Goal: Task Accomplishment & Management: Manage account settings

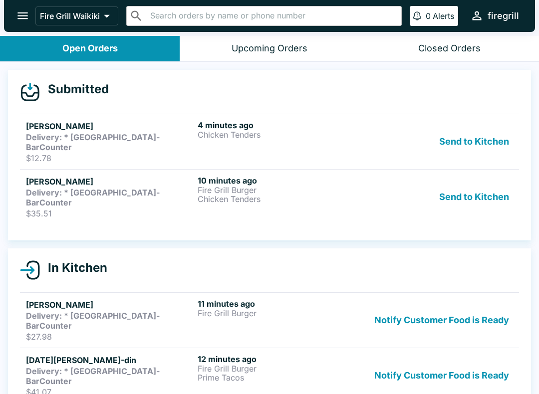
click at [479, 176] on button "Send to Kitchen" at bounding box center [474, 197] width 78 height 43
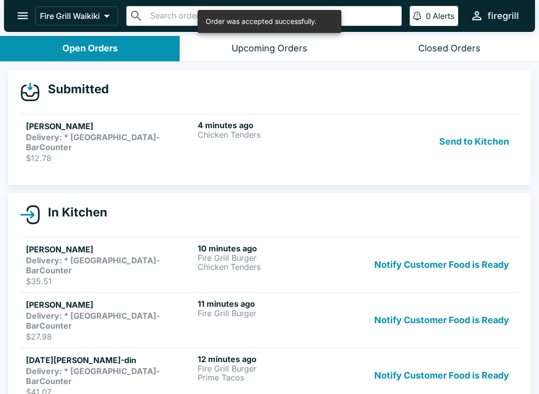
click at [488, 135] on button "Send to Kitchen" at bounding box center [474, 141] width 78 height 43
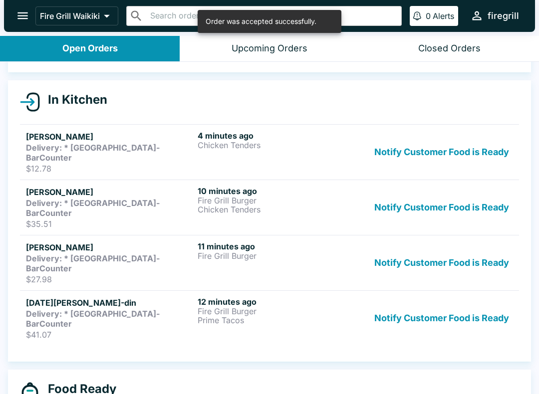
scroll to position [94, 0]
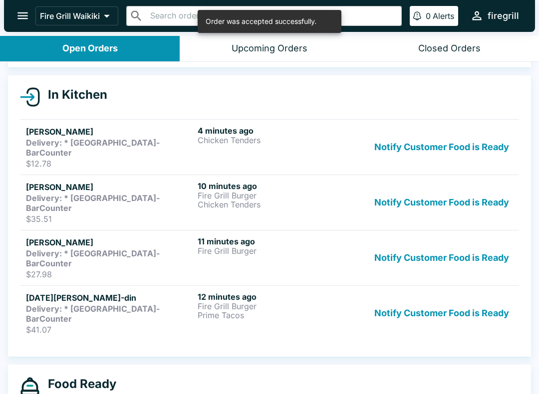
click at [144, 325] on p "$41.07" at bounding box center [110, 330] width 168 height 10
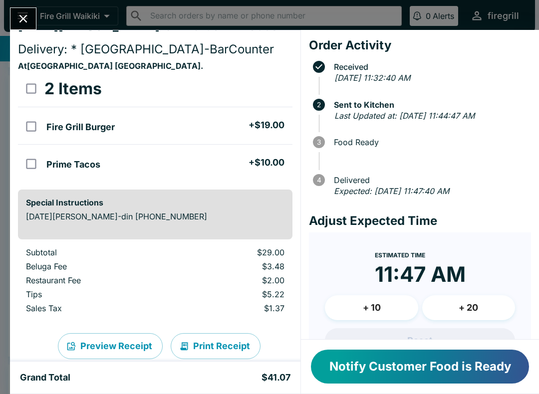
scroll to position [0, 0]
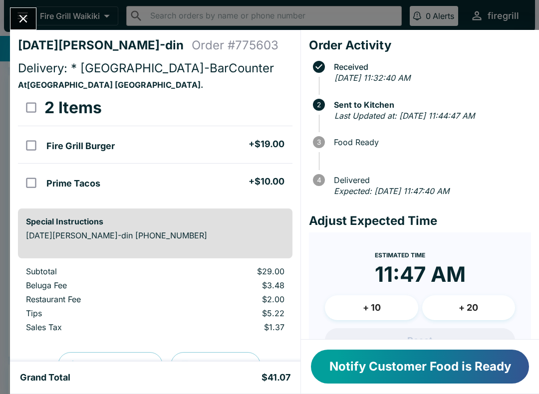
click at [22, 16] on icon "Close" at bounding box center [22, 18] width 13 height 13
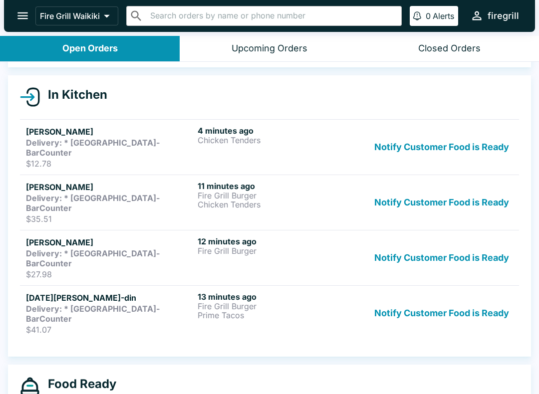
click at [133, 249] on strong "Delivery: * [GEOGRAPHIC_DATA]-BarCounter" at bounding box center [93, 259] width 134 height 20
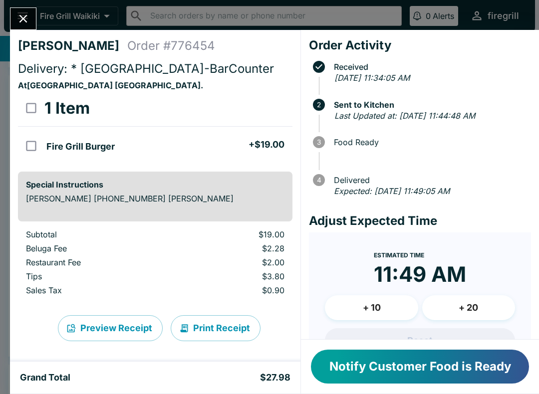
click at [22, 15] on icon "Close" at bounding box center [22, 18] width 13 height 13
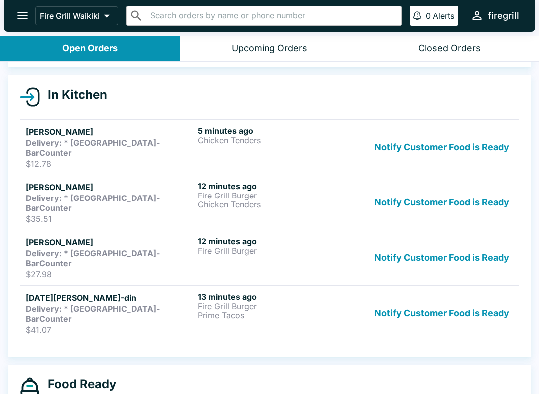
click at [150, 193] on strong "Delivery: * [GEOGRAPHIC_DATA]-BarCounter" at bounding box center [93, 203] width 134 height 20
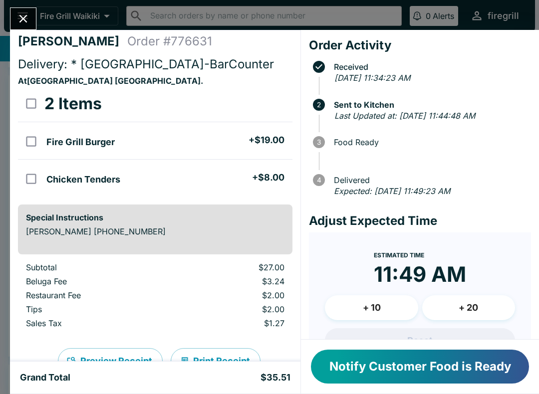
scroll to position [5, 0]
click at [28, 20] on icon "Close" at bounding box center [22, 18] width 13 height 13
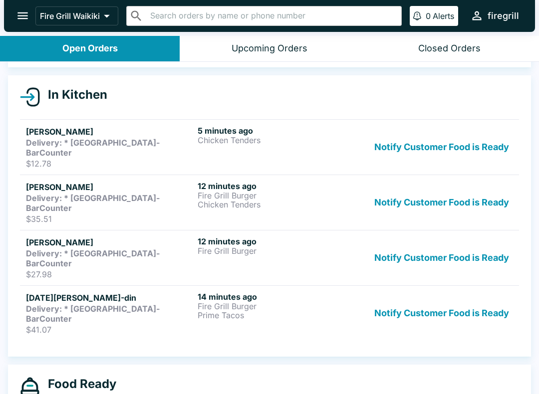
click at [154, 142] on strong "Delivery: * [GEOGRAPHIC_DATA]-BarCounter" at bounding box center [93, 148] width 134 height 20
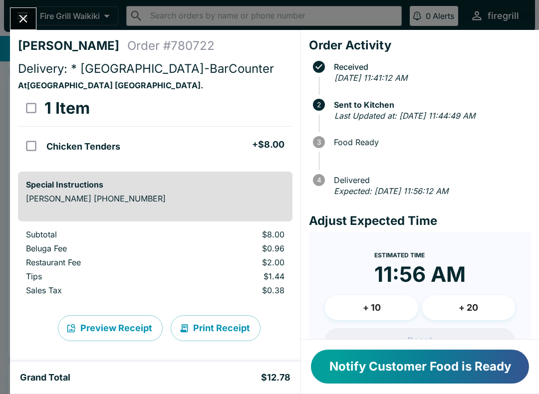
click at [21, 13] on icon "Close" at bounding box center [22, 18] width 13 height 13
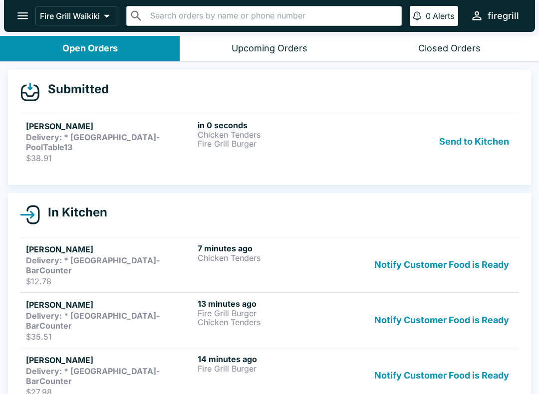
click at [143, 153] on p "$38.91" at bounding box center [110, 158] width 168 height 10
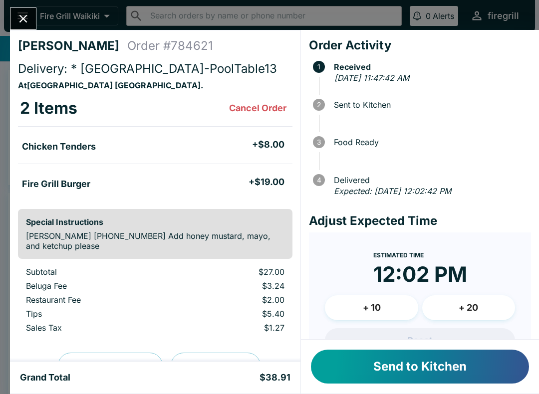
click at [382, 372] on button "Send to Kitchen" at bounding box center [420, 367] width 218 height 34
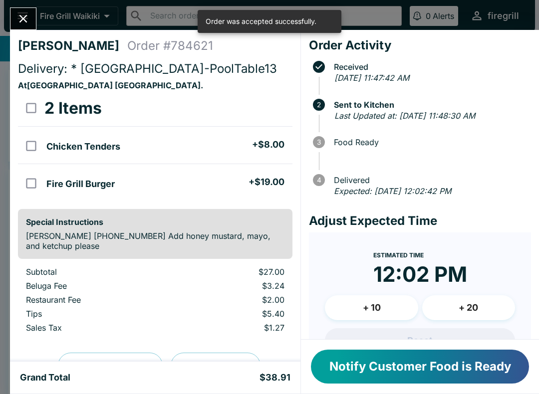
click at [22, 19] on icon "Close" at bounding box center [23, 19] width 8 height 8
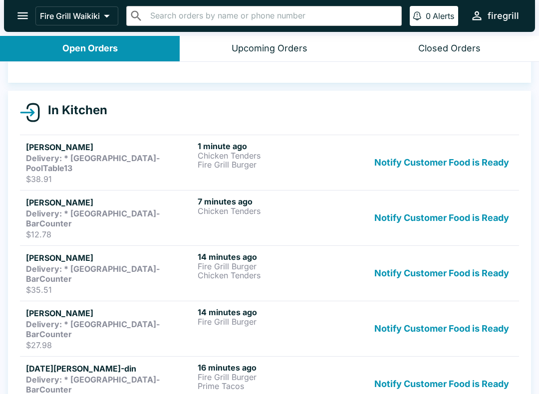
scroll to position [79, 0]
click at [77, 362] on h5 "[DATE][PERSON_NAME]-din" at bounding box center [110, 368] width 168 height 12
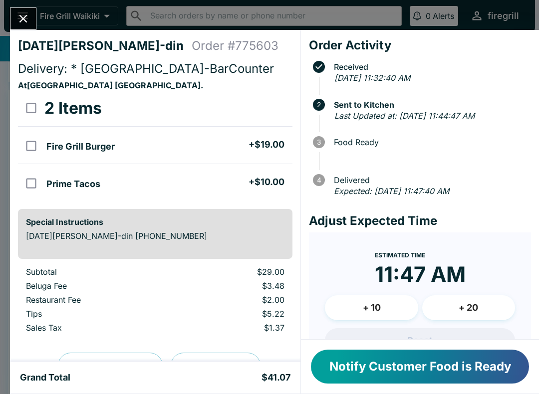
click at [35, 15] on button "Close" at bounding box center [22, 18] width 25 height 21
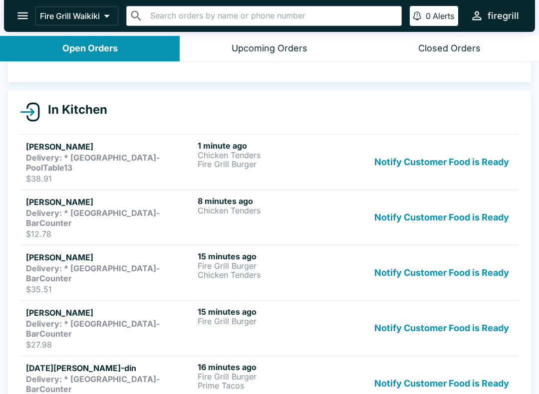
click at [160, 319] on strong "Delivery: * [GEOGRAPHIC_DATA]-BarCounter" at bounding box center [93, 329] width 134 height 20
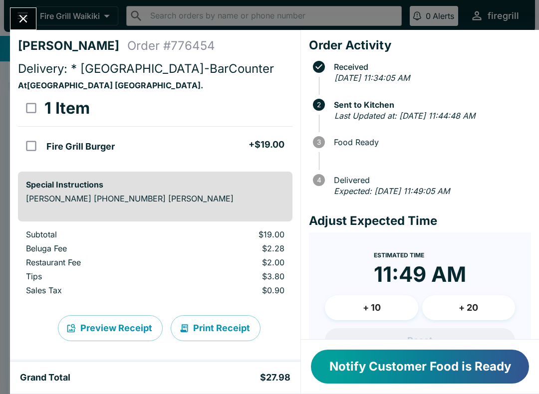
click at [6, 28] on div "[PERSON_NAME] Order # 776454 Delivery: * [GEOGRAPHIC_DATA]-BarCounter At [GEOGR…" at bounding box center [269, 197] width 539 height 394
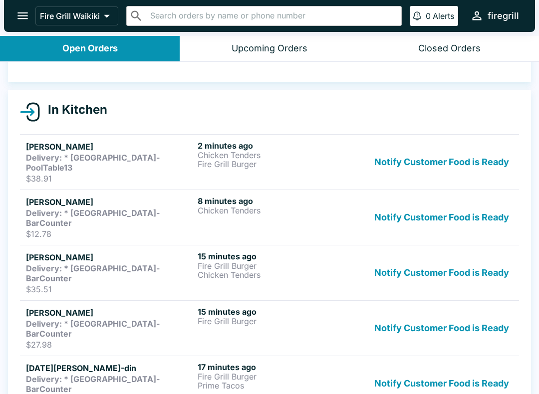
click at [6, 28] on div at bounding box center [5, 197] width 10 height 394
click at [212, 271] on p "Chicken Tenders" at bounding box center [282, 275] width 168 height 9
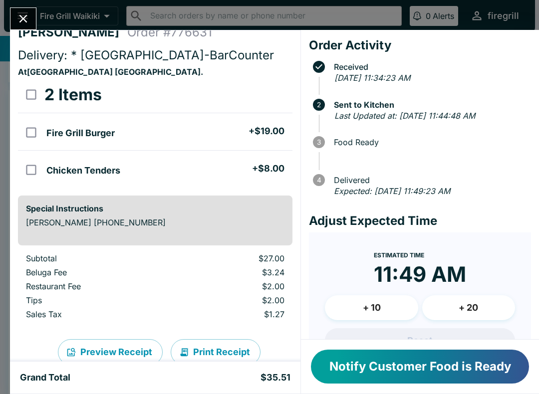
scroll to position [14, 0]
click at [21, 29] on button "Close" at bounding box center [22, 18] width 25 height 21
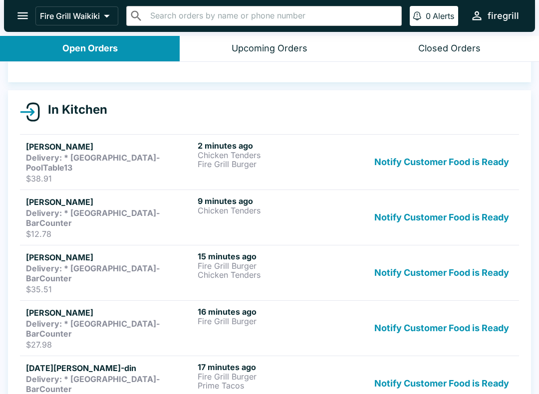
click at [107, 208] on strong "Delivery: * [GEOGRAPHIC_DATA]-BarCounter" at bounding box center [93, 218] width 134 height 20
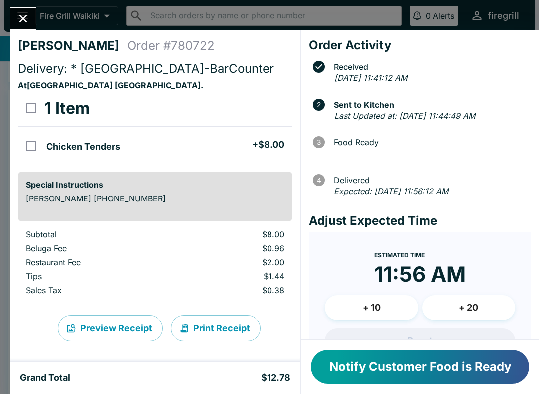
click at [32, 25] on button "Close" at bounding box center [22, 18] width 25 height 21
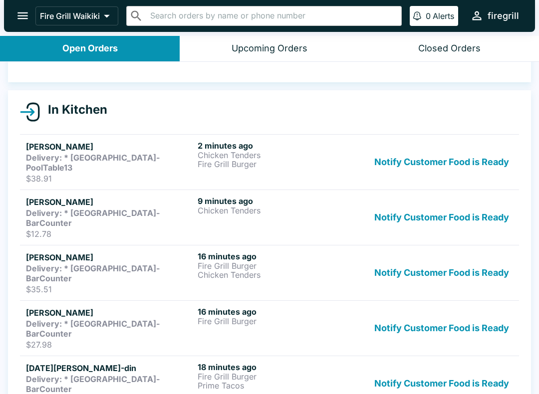
click at [233, 169] on div "2 minutes ago Chicken Tenders Fire Grill Burger" at bounding box center [282, 162] width 168 height 43
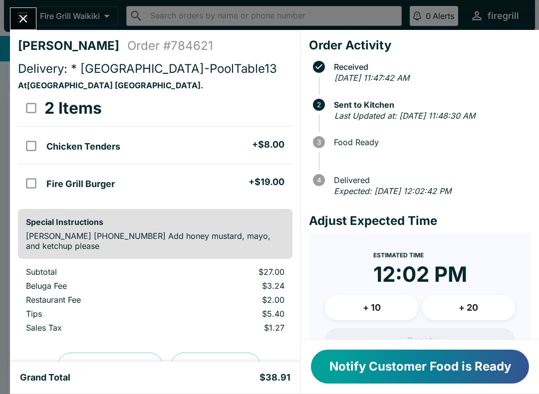
click at [21, 26] on button "Close" at bounding box center [22, 18] width 25 height 21
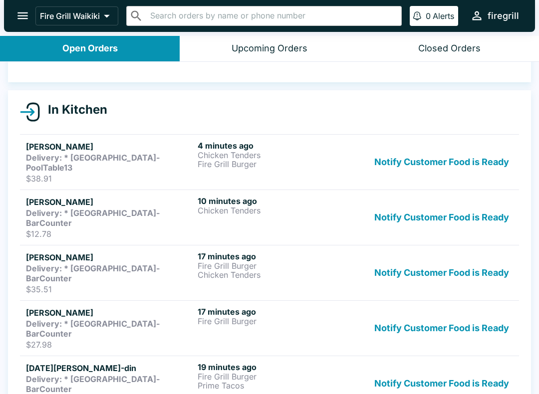
click at [93, 374] on strong "Delivery: * [GEOGRAPHIC_DATA]-BarCounter" at bounding box center [93, 384] width 134 height 20
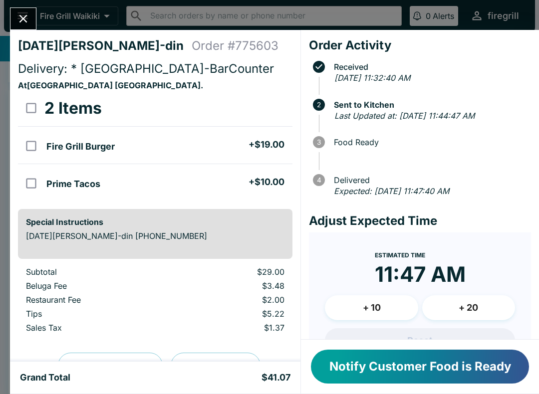
click at [21, 28] on button "Close" at bounding box center [22, 18] width 25 height 21
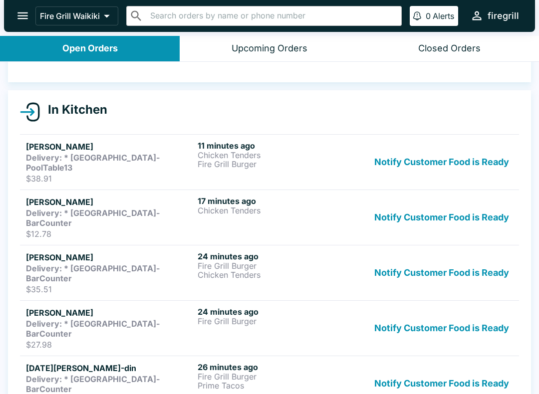
click at [467, 151] on button "Notify Customer Food is Ready" at bounding box center [441, 162] width 143 height 43
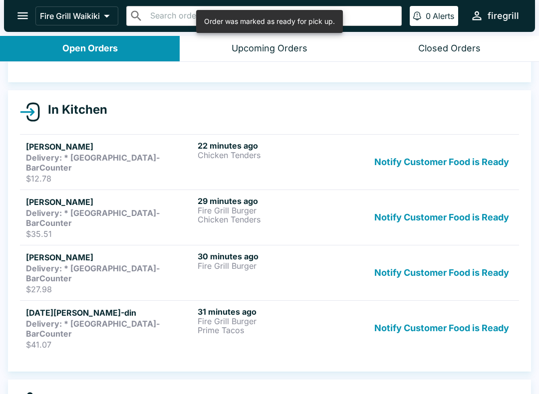
click at [452, 149] on button "Notify Customer Food is Ready" at bounding box center [441, 162] width 143 height 43
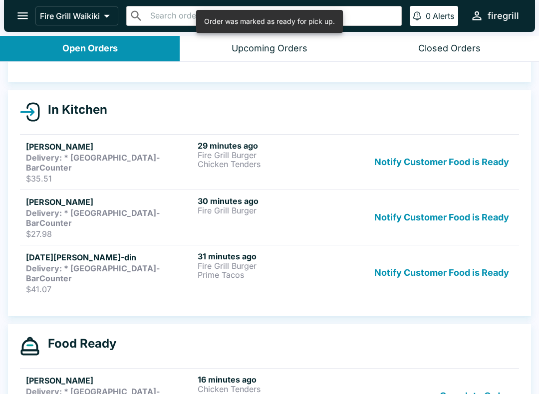
click at [453, 151] on button "Notify Customer Food is Ready" at bounding box center [441, 162] width 143 height 43
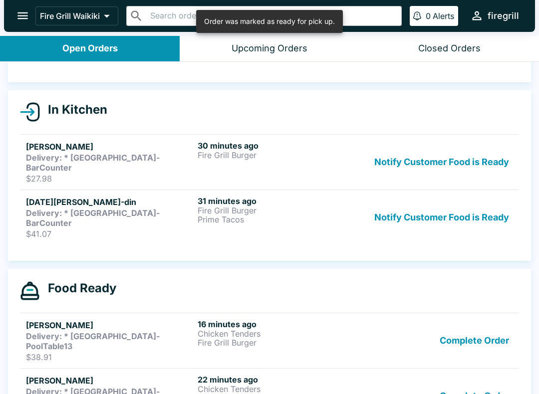
click at [445, 158] on button "Notify Customer Food is Ready" at bounding box center [441, 162] width 143 height 43
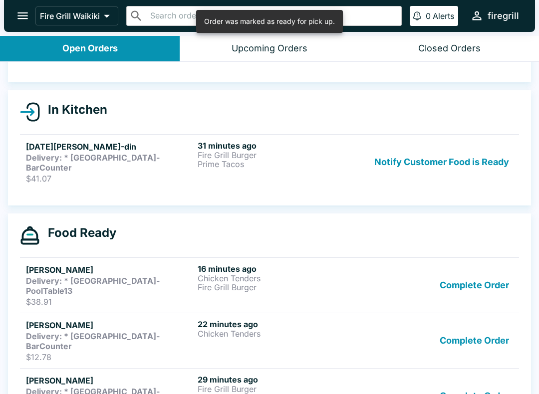
click at [462, 173] on button "Notify Customer Food is Ready" at bounding box center [441, 162] width 143 height 43
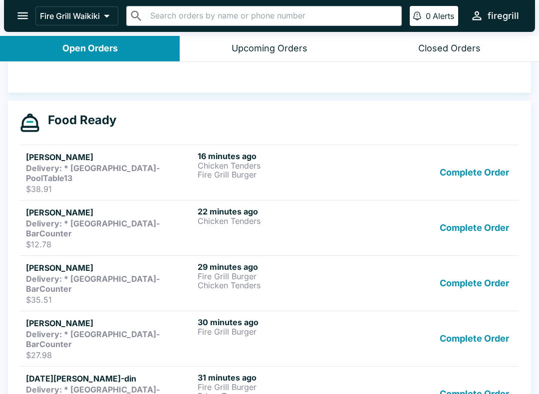
scroll to position [168, 0]
click at [284, 392] on p "Prime Tacos" at bounding box center [282, 396] width 168 height 9
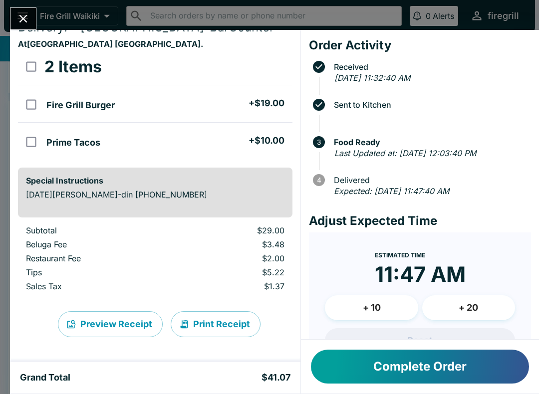
click at [30, 13] on icon "Close" at bounding box center [22, 18] width 13 height 13
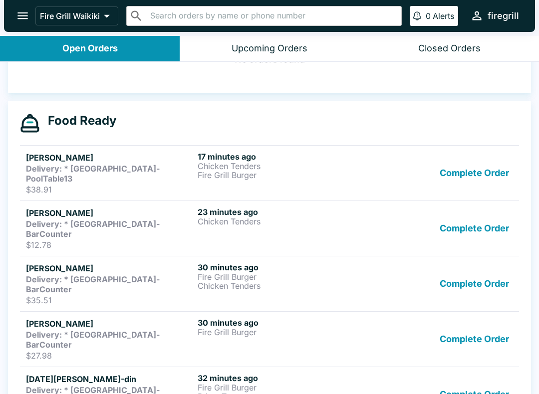
click at [174, 318] on h5 "[PERSON_NAME]" at bounding box center [110, 324] width 168 height 12
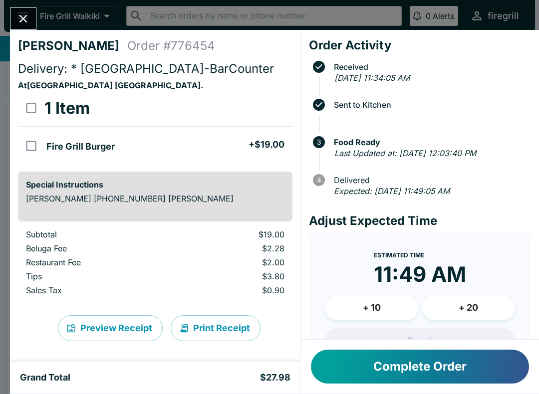
click at [29, 18] on icon "Close" at bounding box center [22, 18] width 13 height 13
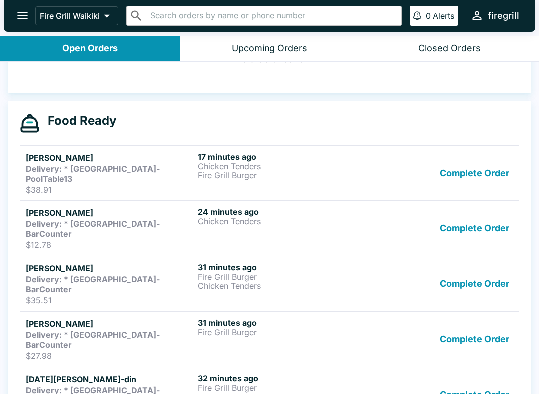
click at [148, 275] on strong "Delivery: * [GEOGRAPHIC_DATA]-BarCounter" at bounding box center [93, 285] width 134 height 20
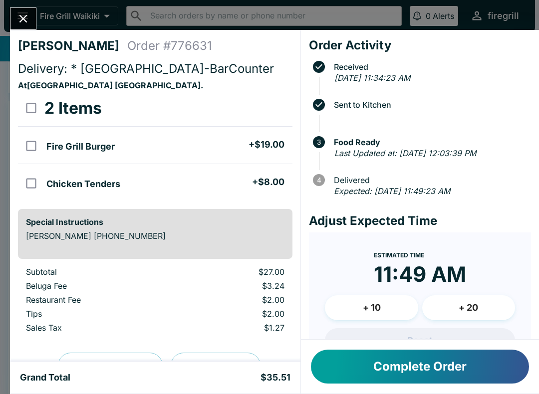
scroll to position [0, 0]
click at [27, 20] on icon "Close" at bounding box center [22, 18] width 13 height 13
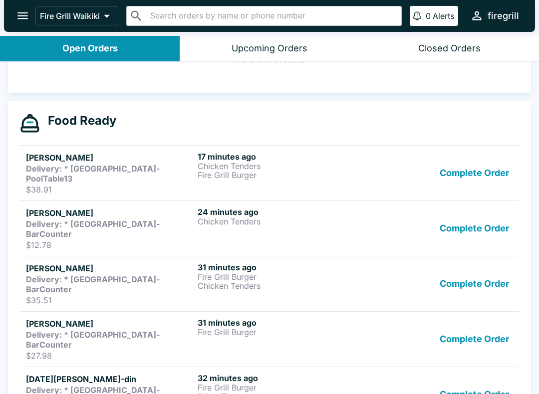
click at [144, 219] on strong "Delivery: * [GEOGRAPHIC_DATA]-BarCounter" at bounding box center [93, 229] width 134 height 20
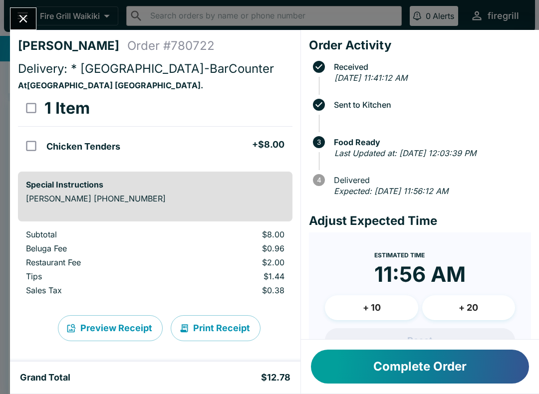
scroll to position [-1, 0]
click at [19, 24] on icon "Close" at bounding box center [22, 18] width 13 height 13
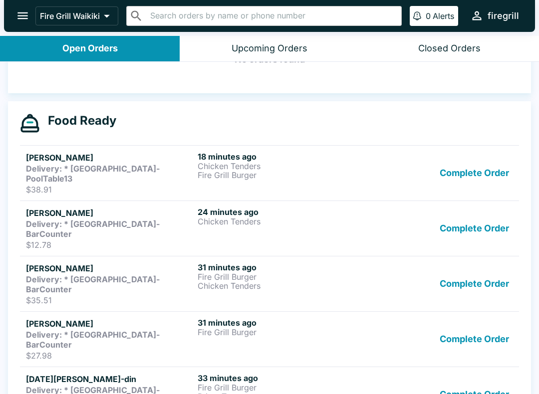
click at [136, 165] on strong "Delivery: * [GEOGRAPHIC_DATA]-PoolTable13" at bounding box center [93, 174] width 134 height 20
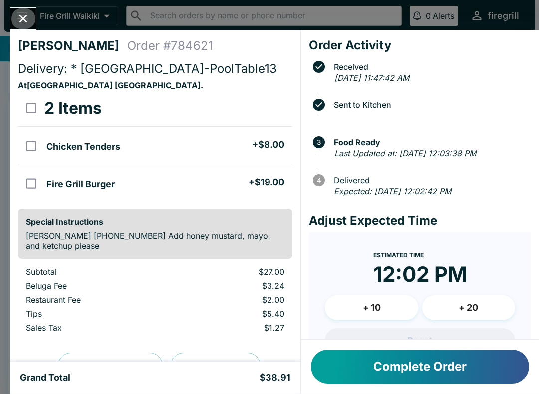
click at [28, 17] on icon "Close" at bounding box center [22, 18] width 13 height 13
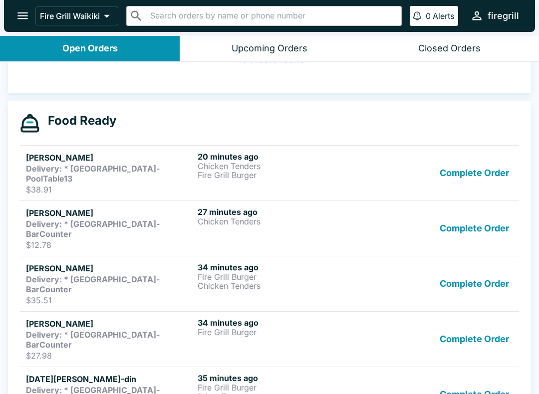
click at [143, 185] on p "$38.91" at bounding box center [110, 190] width 168 height 10
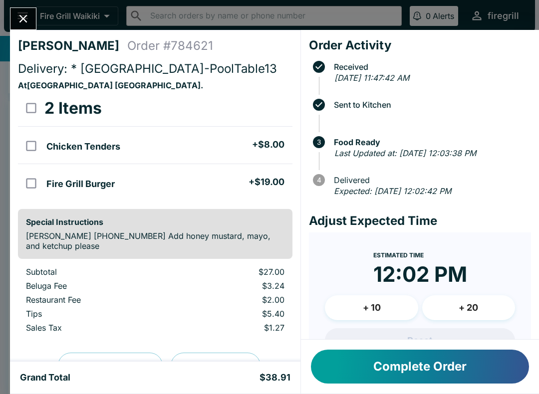
click at [429, 357] on button "Complete Order" at bounding box center [420, 367] width 218 height 34
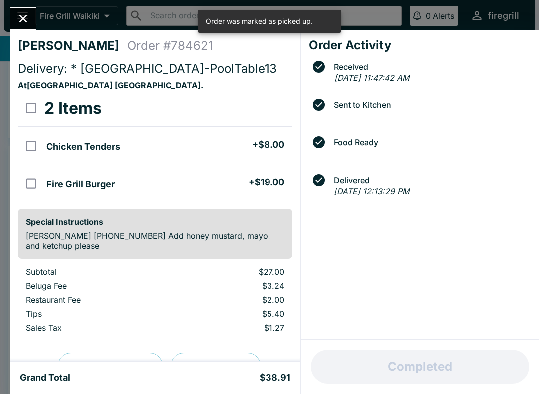
scroll to position [123, 0]
click at [24, 18] on icon "Close" at bounding box center [23, 19] width 8 height 8
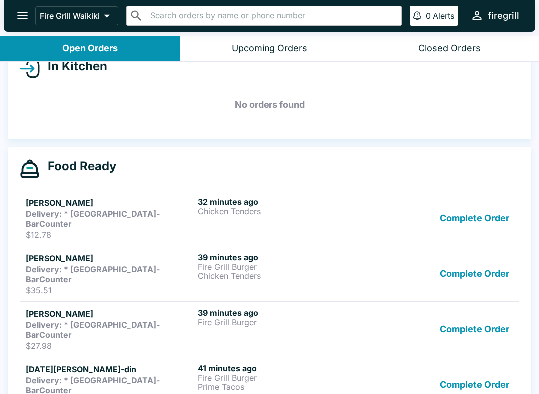
click at [232, 325] on link "[PERSON_NAME] Delivery: * [GEOGRAPHIC_DATA]-BarCounter $27.98 39 minutes ago Fi…" at bounding box center [269, 328] width 499 height 55
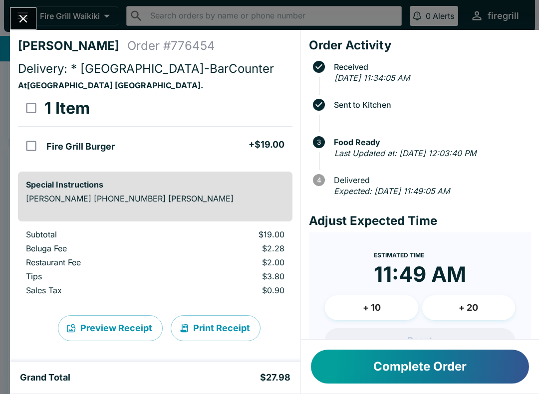
click at [18, 21] on icon "Close" at bounding box center [22, 18] width 13 height 13
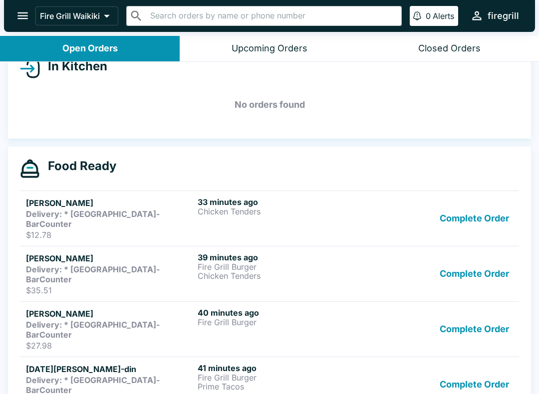
click at [139, 394] on p "$41.07" at bounding box center [110, 401] width 168 height 10
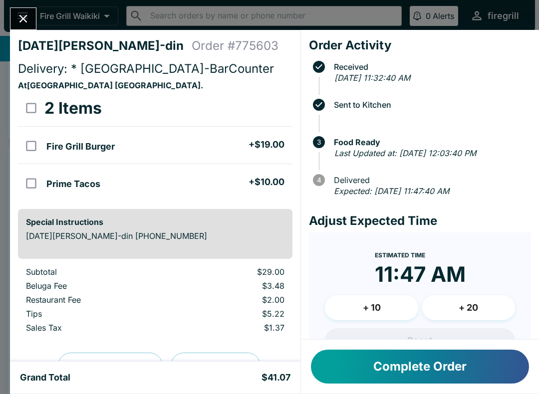
click at [386, 365] on button "Complete Order" at bounding box center [420, 367] width 218 height 34
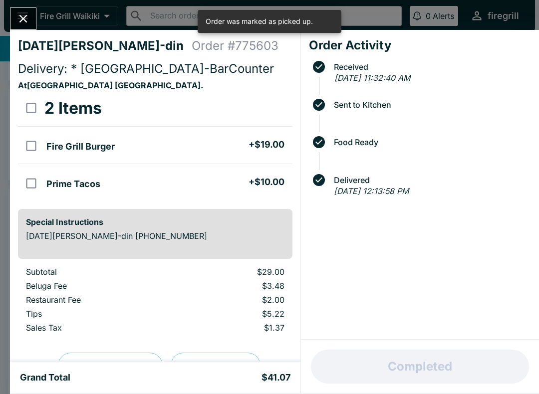
scroll to position [77, 0]
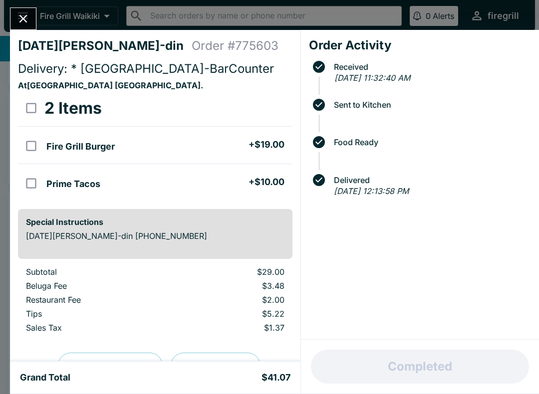
click at [26, 25] on icon "Close" at bounding box center [22, 18] width 13 height 13
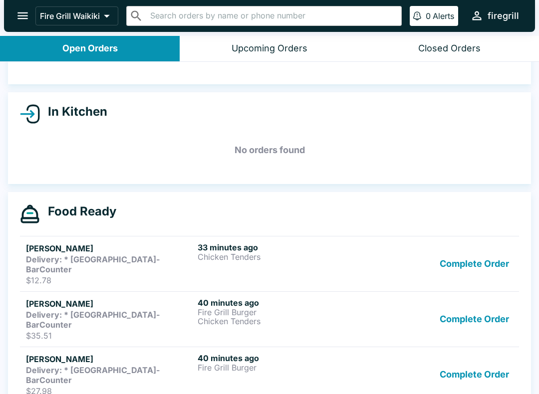
click at [480, 353] on button "Complete Order" at bounding box center [474, 374] width 77 height 43
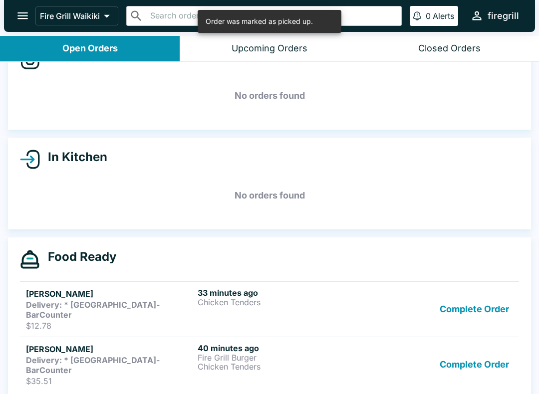
click at [491, 344] on button "Complete Order" at bounding box center [474, 364] width 77 height 43
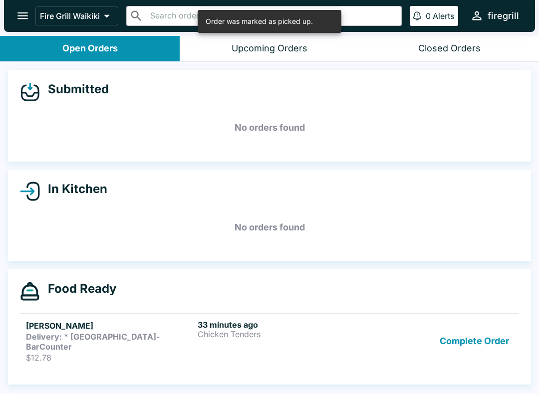
click at [487, 336] on button "Complete Order" at bounding box center [474, 341] width 77 height 43
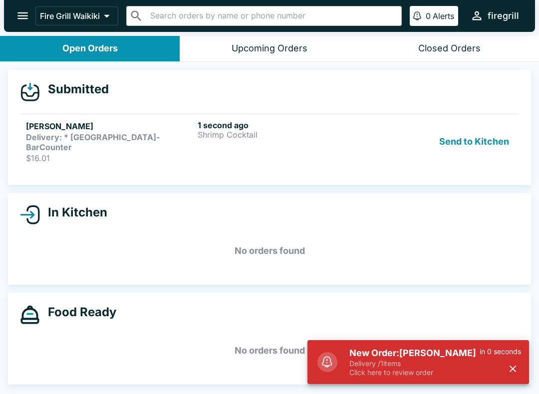
click at [405, 364] on p "Delivery / 1 items" at bounding box center [414, 363] width 130 height 9
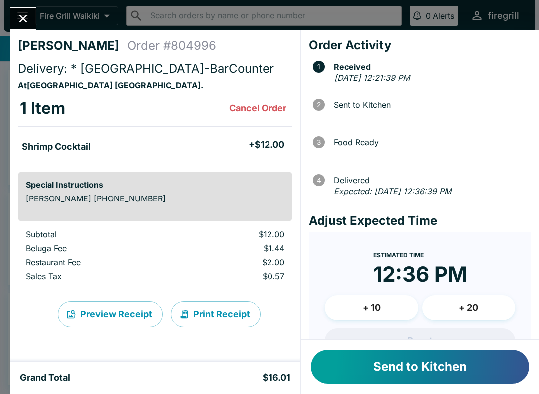
click at [397, 365] on button "Send to Kitchen" at bounding box center [420, 367] width 218 height 34
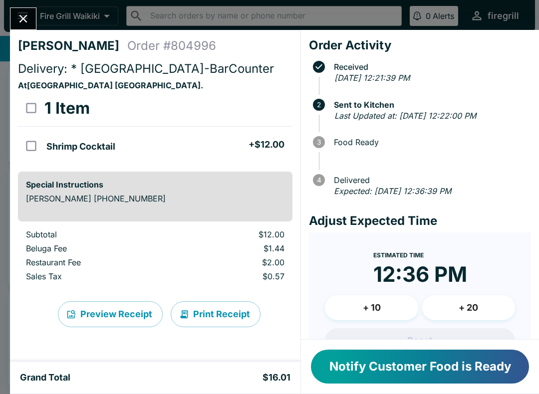
click at [21, 11] on button "Close" at bounding box center [22, 18] width 25 height 21
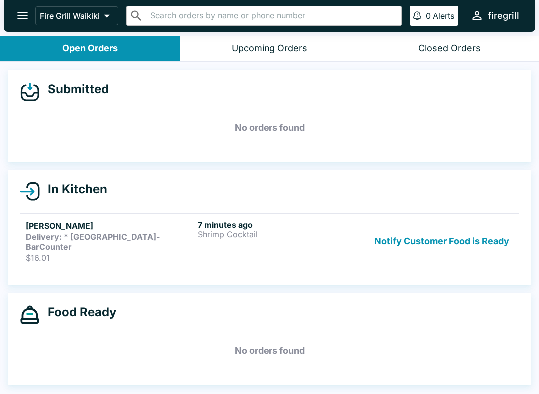
click at [116, 305] on h4 "Food Ready" at bounding box center [78, 312] width 76 height 15
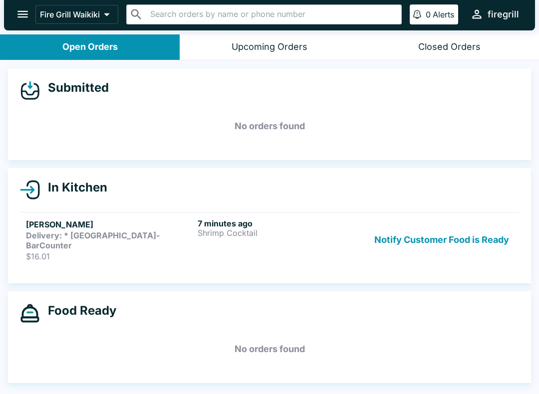
click at [274, 44] on div "Upcoming Orders" at bounding box center [270, 46] width 76 height 11
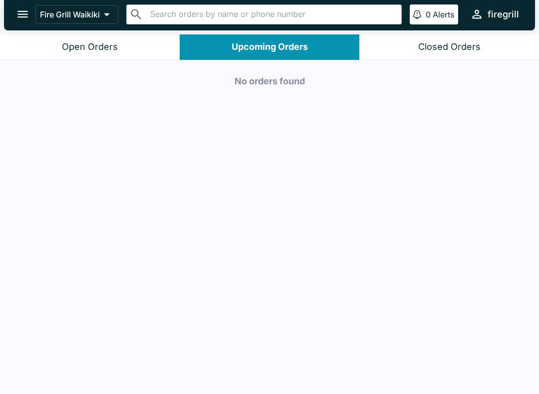
click at [111, 48] on div "Open Orders" at bounding box center [90, 46] width 56 height 11
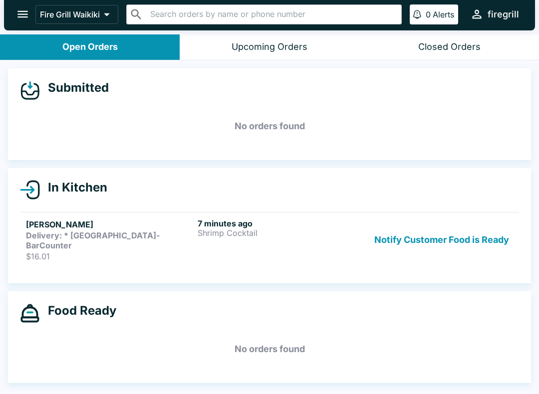
scroll to position [1, 0]
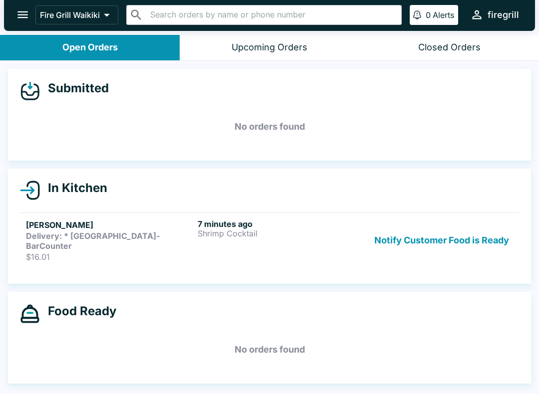
click at [454, 47] on div "Closed Orders" at bounding box center [449, 47] width 62 height 11
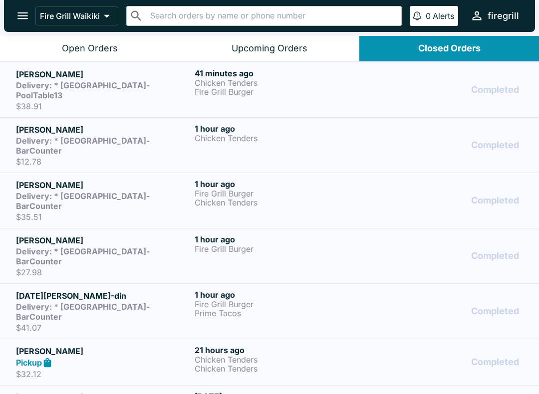
scroll to position [0, 0]
click at [107, 47] on div "Open Orders" at bounding box center [90, 48] width 56 height 11
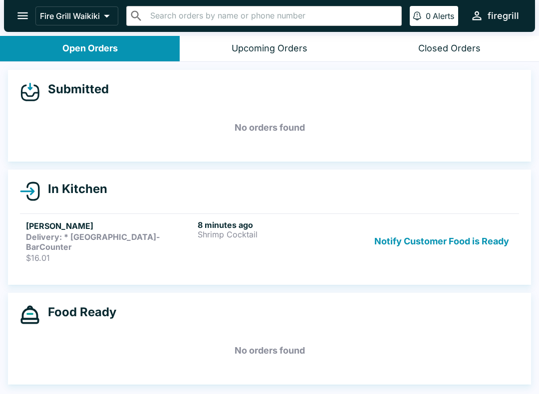
click at [439, 242] on button "Notify Customer Food is Ready" at bounding box center [441, 241] width 143 height 43
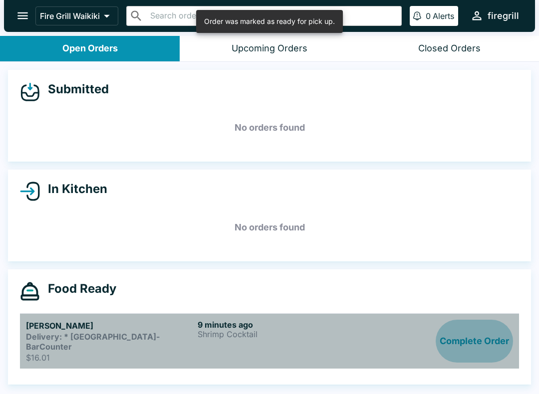
click at [474, 340] on button "Complete Order" at bounding box center [474, 341] width 77 height 43
